Goal: Unclear

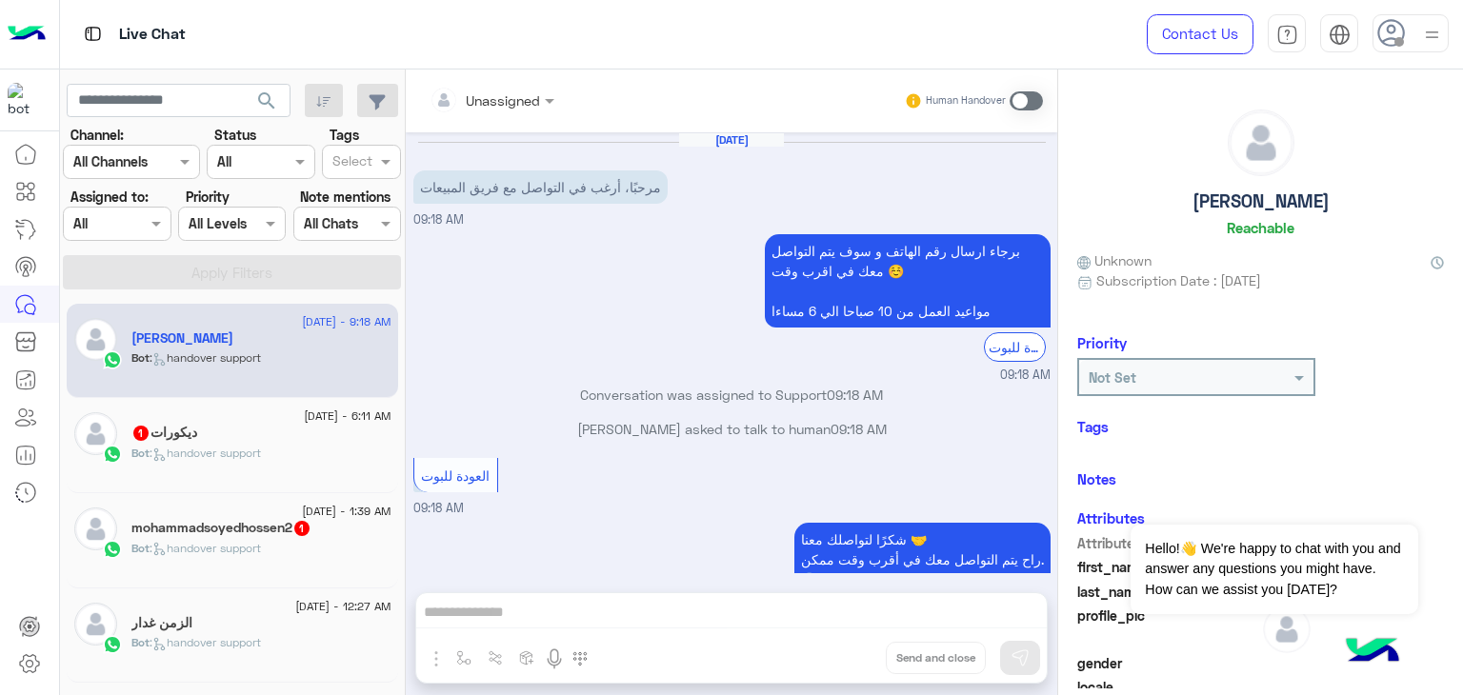
scroll to position [79, 0]
